Goal: Transaction & Acquisition: Purchase product/service

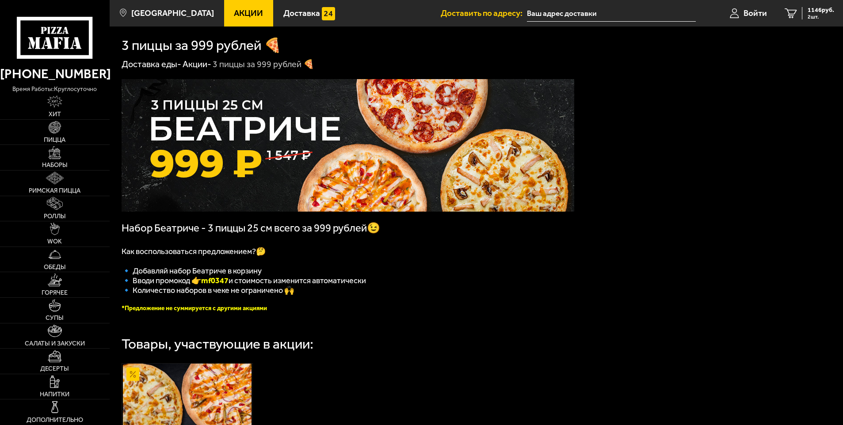
type input "[STREET_ADDRESS][PERSON_NAME]"
click at [819, 12] on span "1146 руб." at bounding box center [821, 10] width 27 height 6
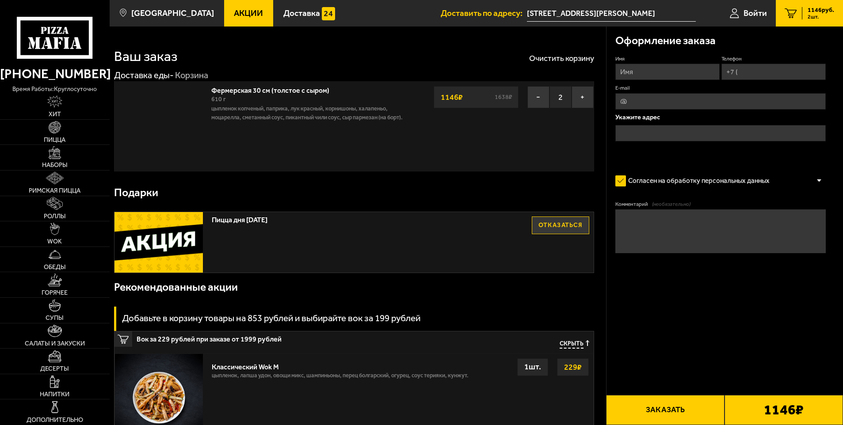
type input "[STREET_ADDRESS][PERSON_NAME]"
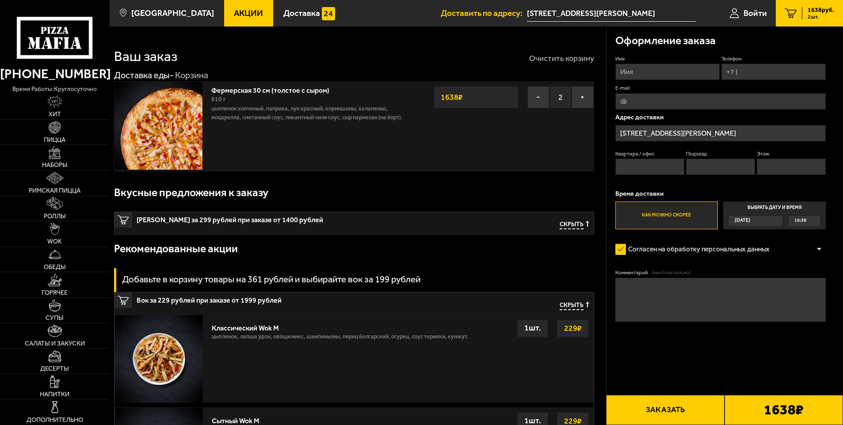
click at [564, 57] on button "Очистить корзину" at bounding box center [561, 58] width 65 height 8
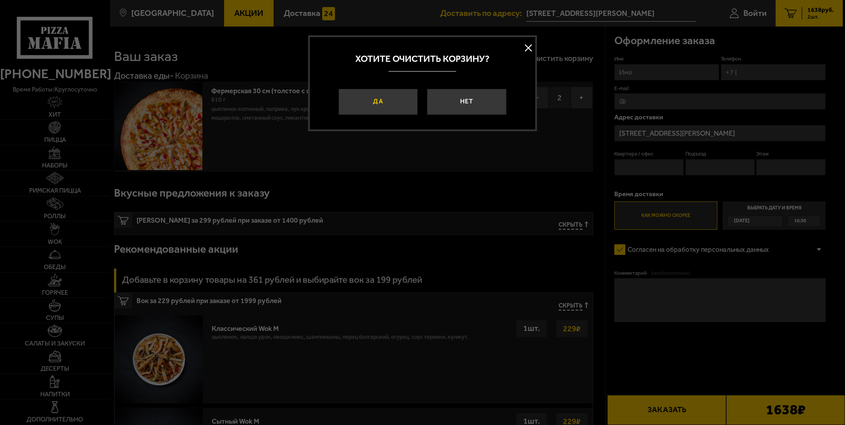
click at [393, 97] on button "Да" at bounding box center [378, 102] width 79 height 27
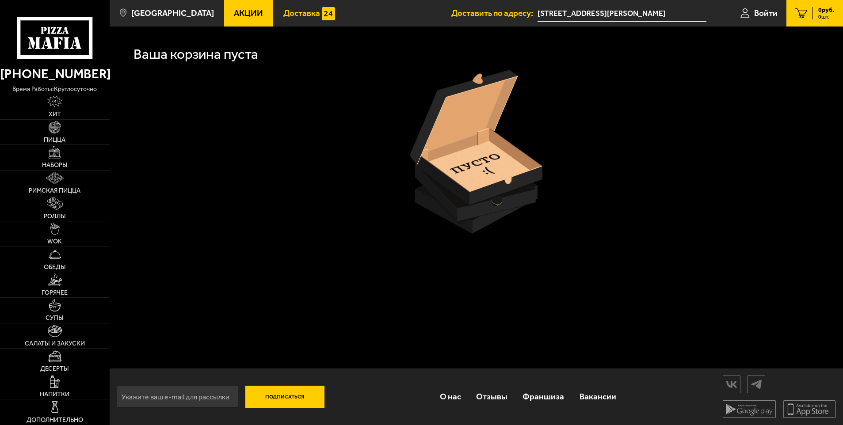
click at [287, 13] on span "Доставка" at bounding box center [301, 13] width 37 height 8
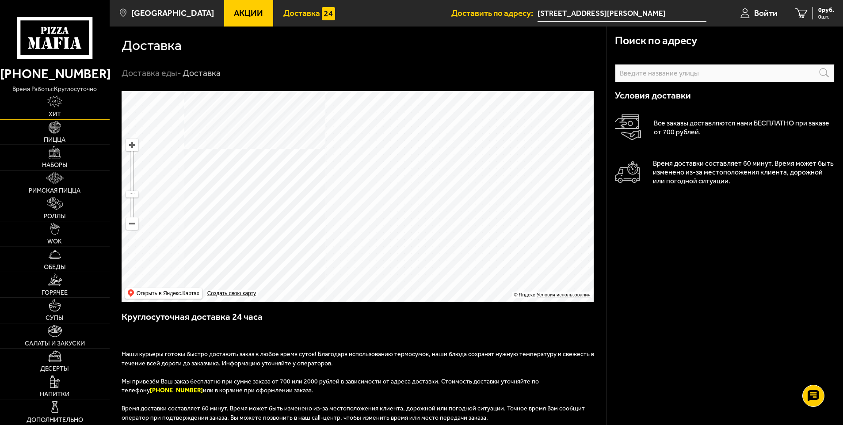
drag, startPoint x: 53, startPoint y: 102, endPoint x: 49, endPoint y: 105, distance: 4.7
click at [53, 102] on img at bounding box center [54, 101] width 15 height 12
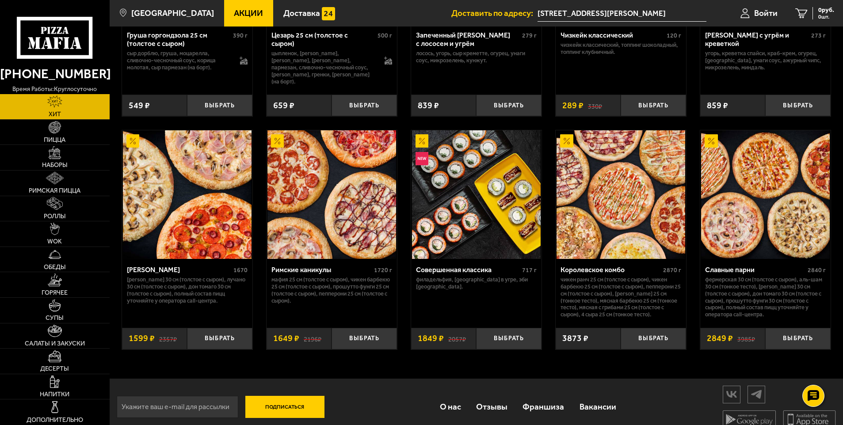
scroll to position [435, 0]
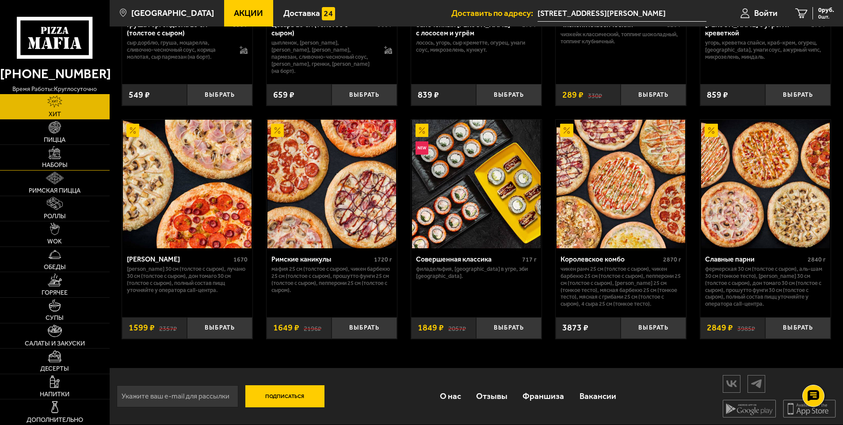
click at [57, 163] on span "Наборы" at bounding box center [55, 165] width 26 height 6
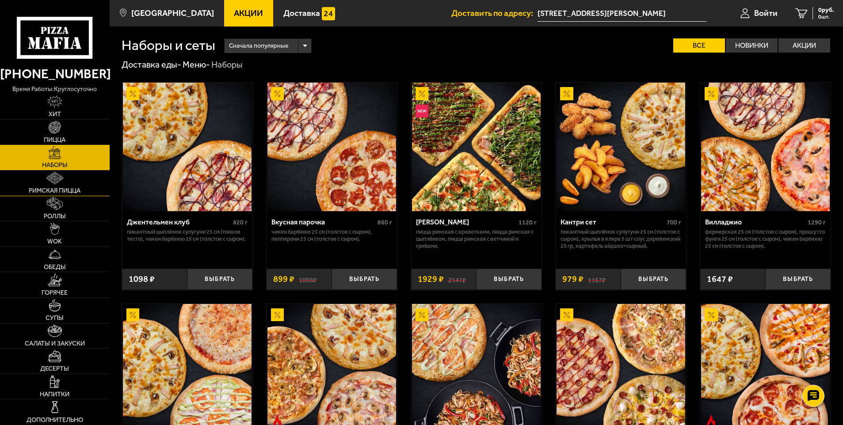
click at [63, 185] on link "Римская пицца" at bounding box center [55, 183] width 110 height 25
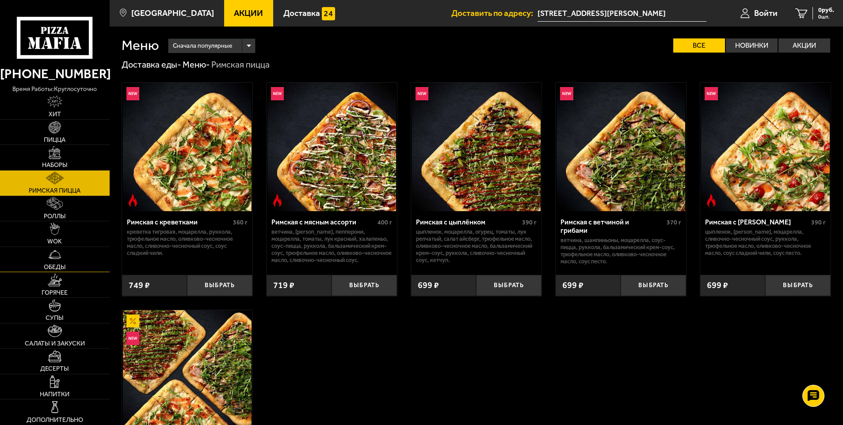
click at [60, 257] on img at bounding box center [55, 254] width 12 height 12
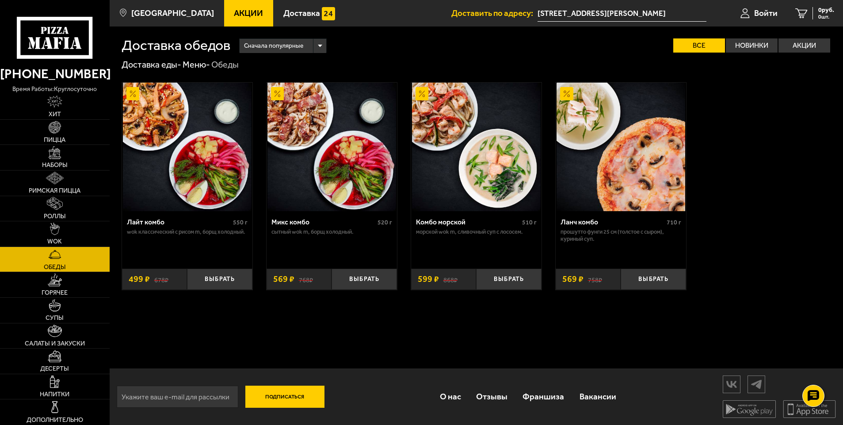
scroll to position [0, 0]
click at [61, 286] on img at bounding box center [55, 280] width 14 height 12
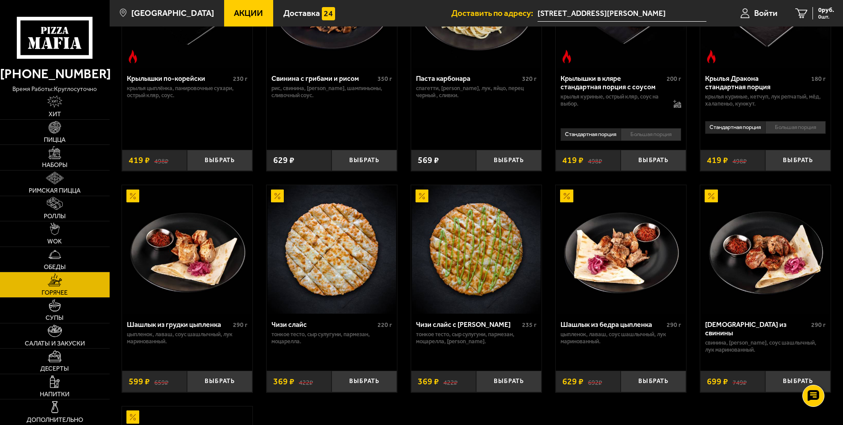
scroll to position [442, 0]
